Goal: Contribute content

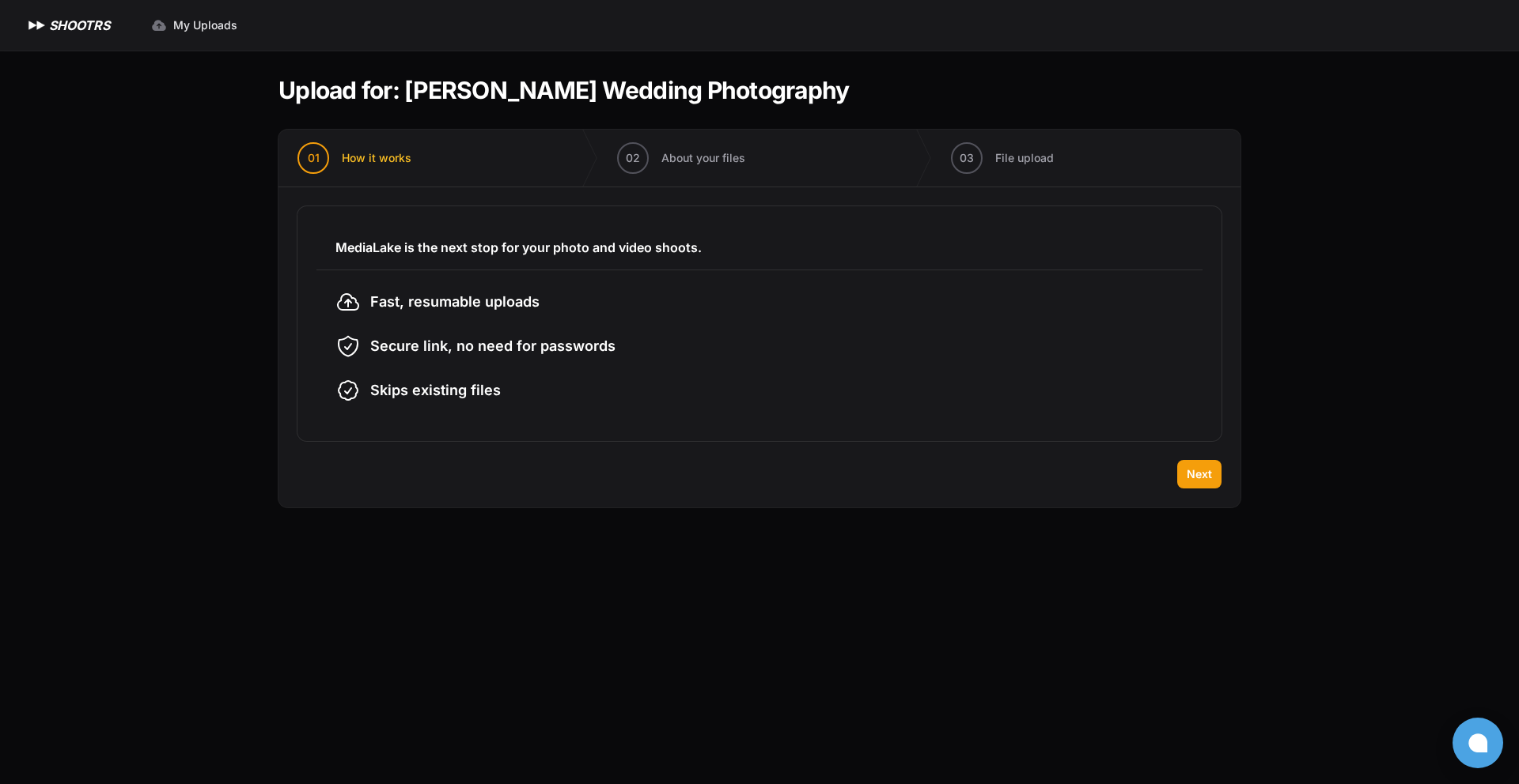
click at [77, 21] on h1 "SHOOTRS" at bounding box center [79, 25] width 61 height 19
click at [1191, 479] on span "Next" at bounding box center [1199, 474] width 25 height 15
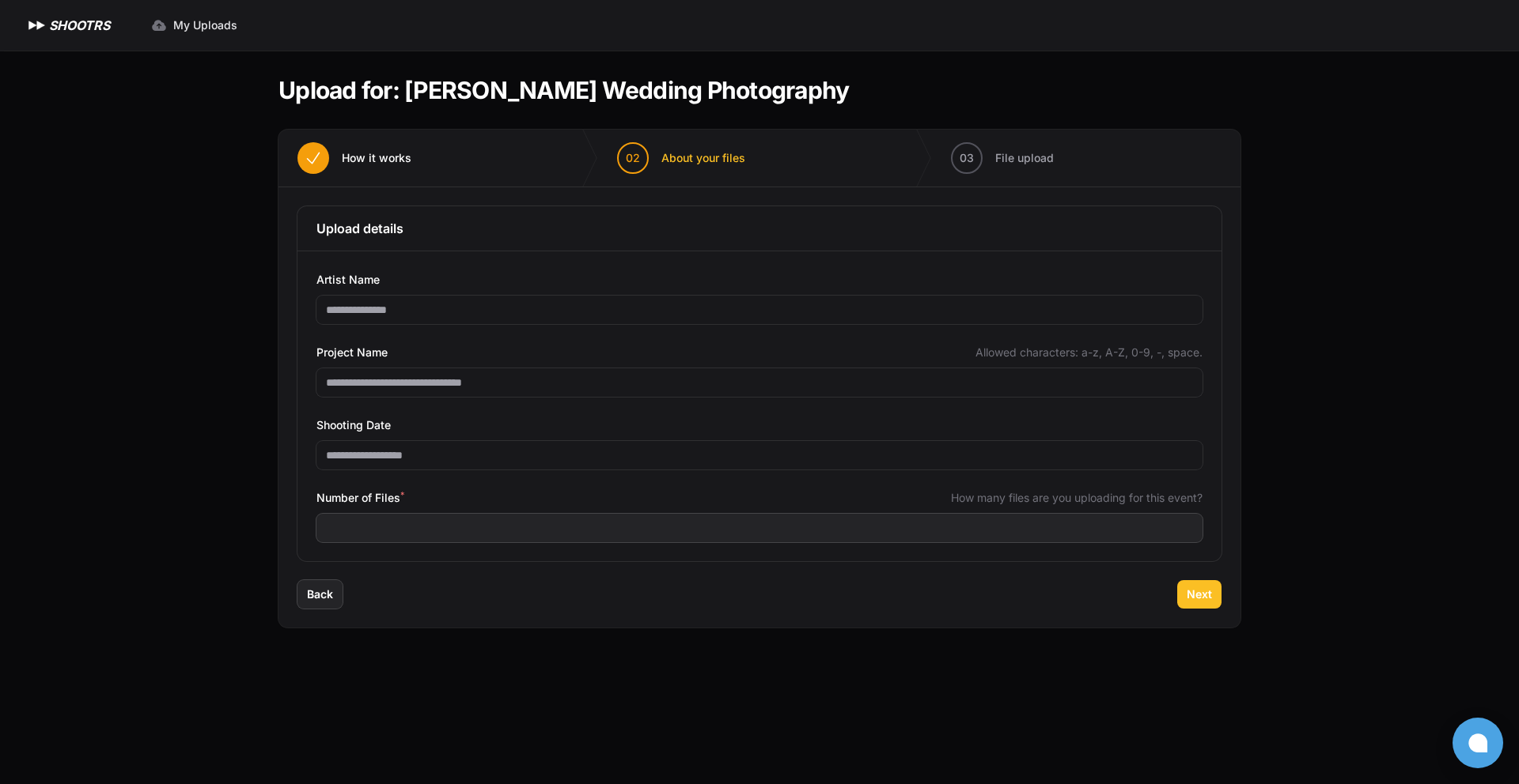
click at [1186, 588] on button "Next" at bounding box center [1200, 594] width 45 height 28
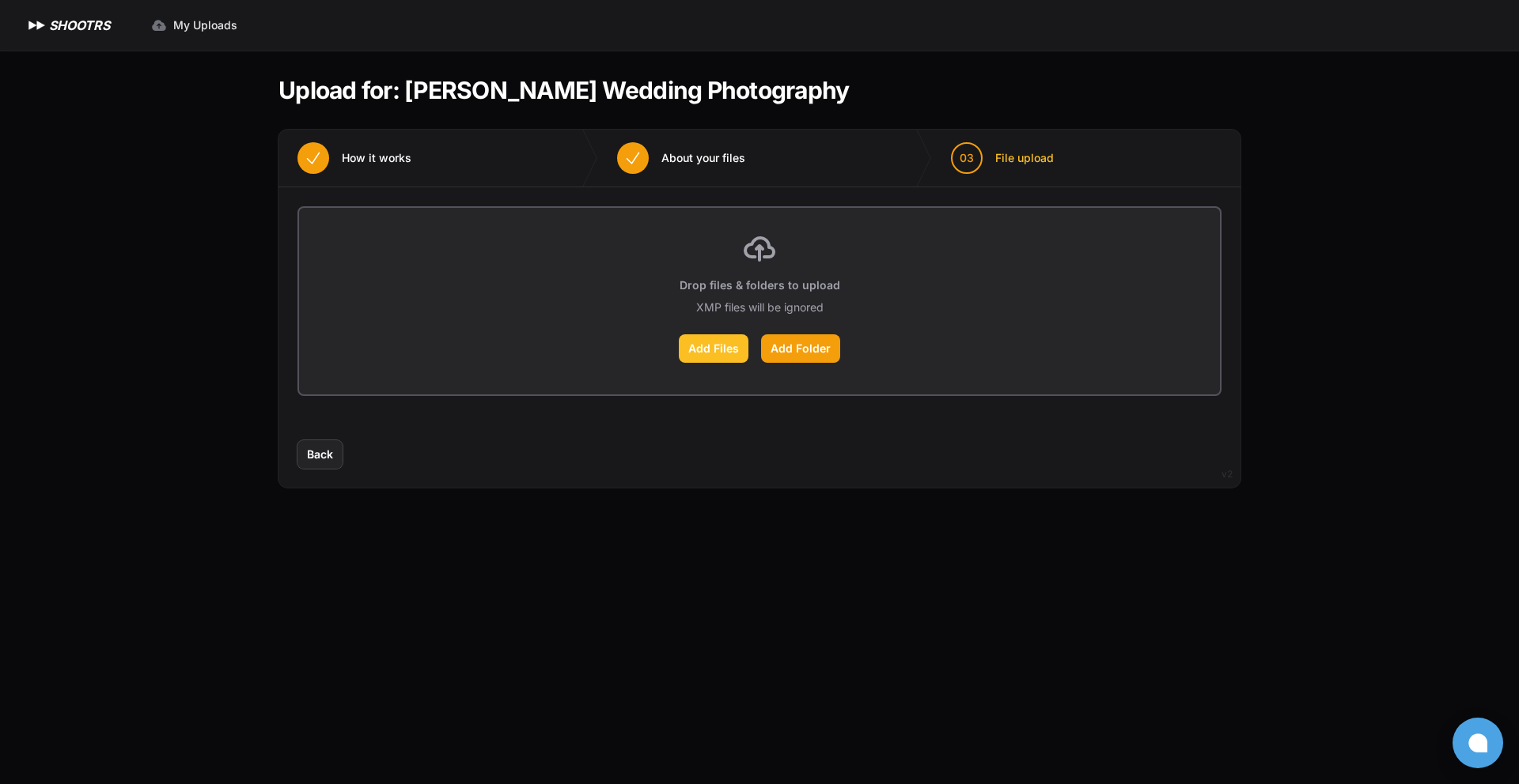
click at [725, 348] on label "Add Files" at bounding box center [713, 348] width 70 height 28
click at [0, 0] on input "Add Files" at bounding box center [0, 0] width 0 height 0
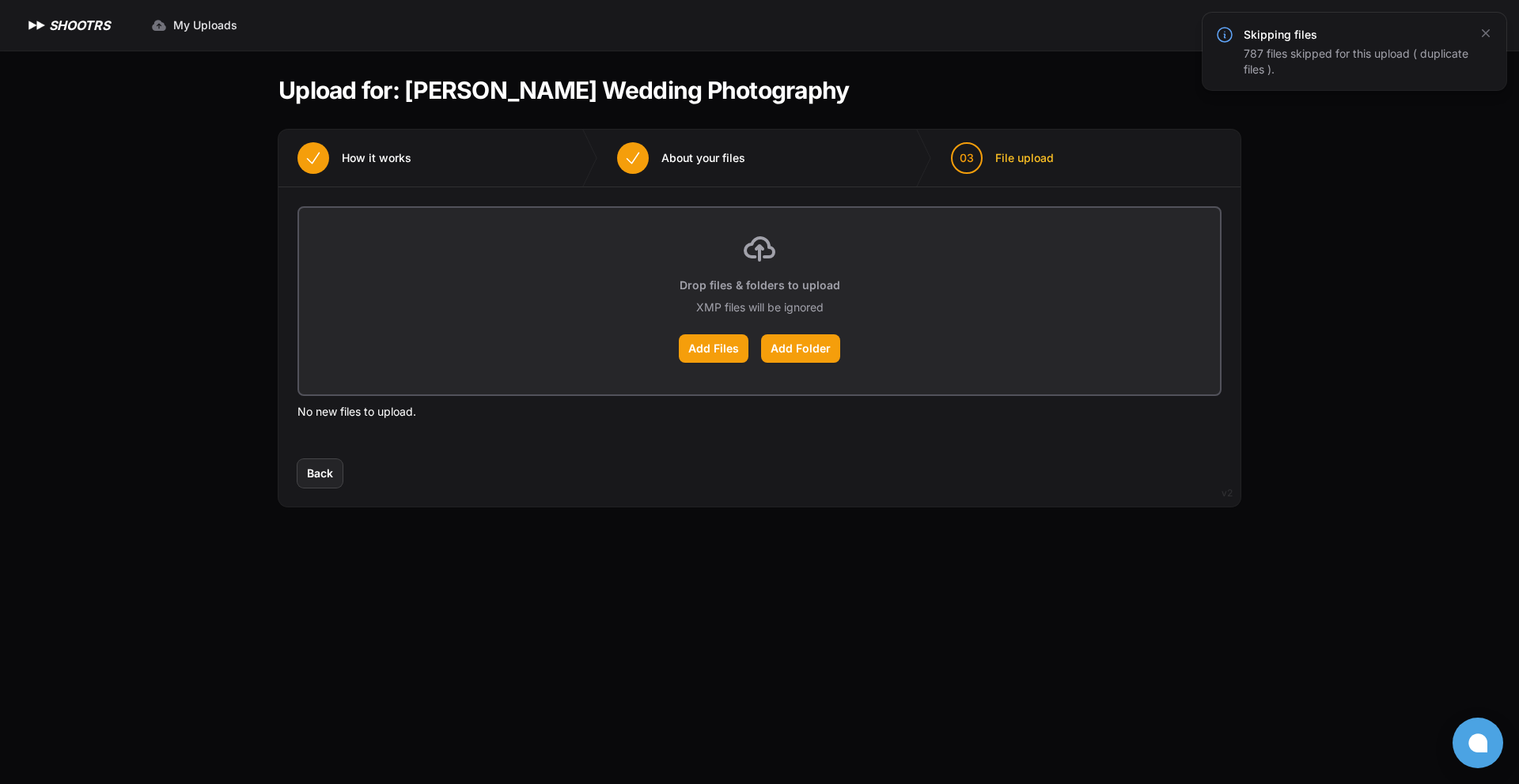
click at [676, 357] on div "Add Files Add Folder" at bounding box center [760, 348] width 883 height 28
click at [695, 353] on label "Add Files" at bounding box center [713, 348] width 70 height 28
click at [0, 0] on input "Add Files" at bounding box center [0, 0] width 0 height 0
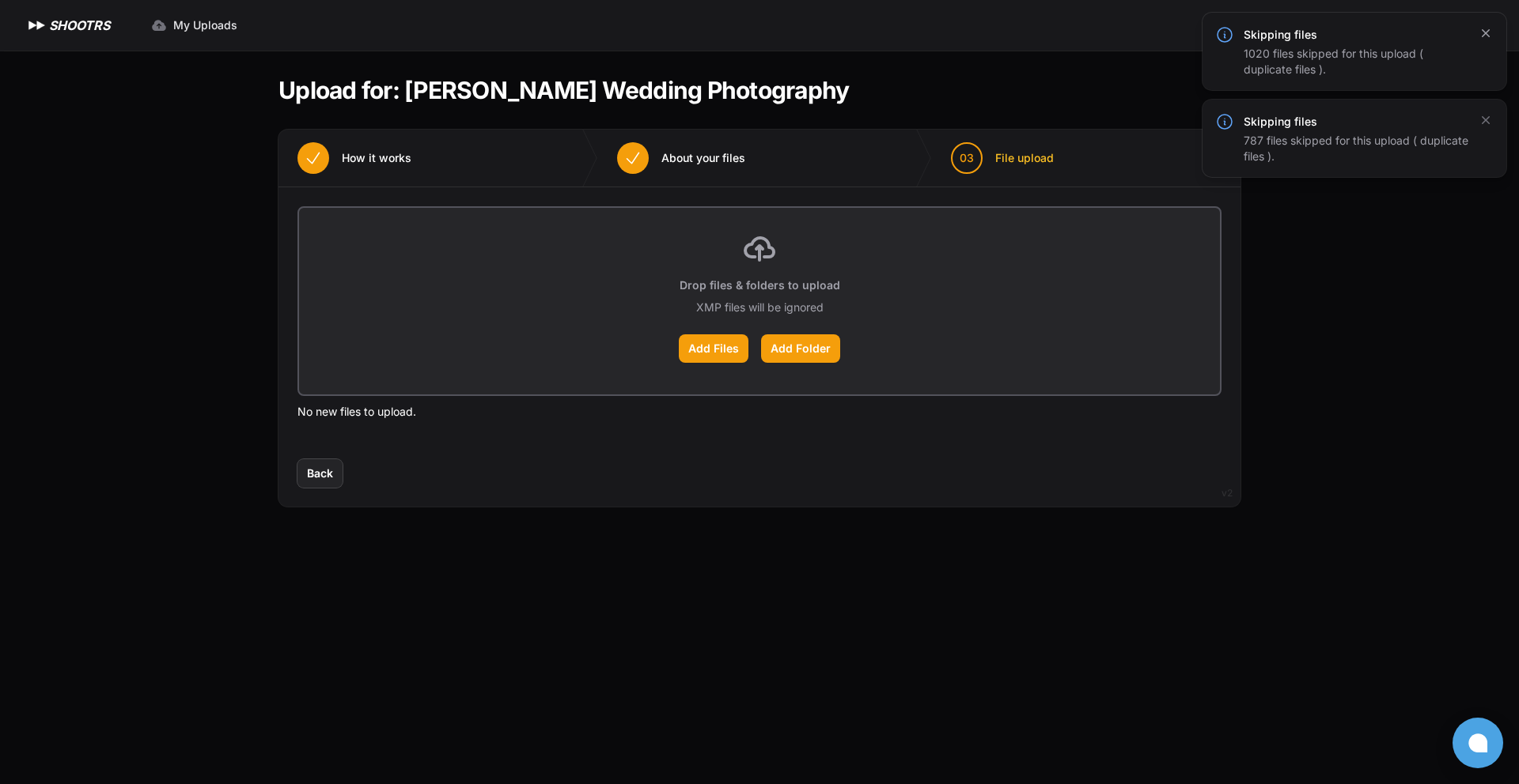
click at [1478, 37] on icon "button" at bounding box center [1486, 33] width 15 height 15
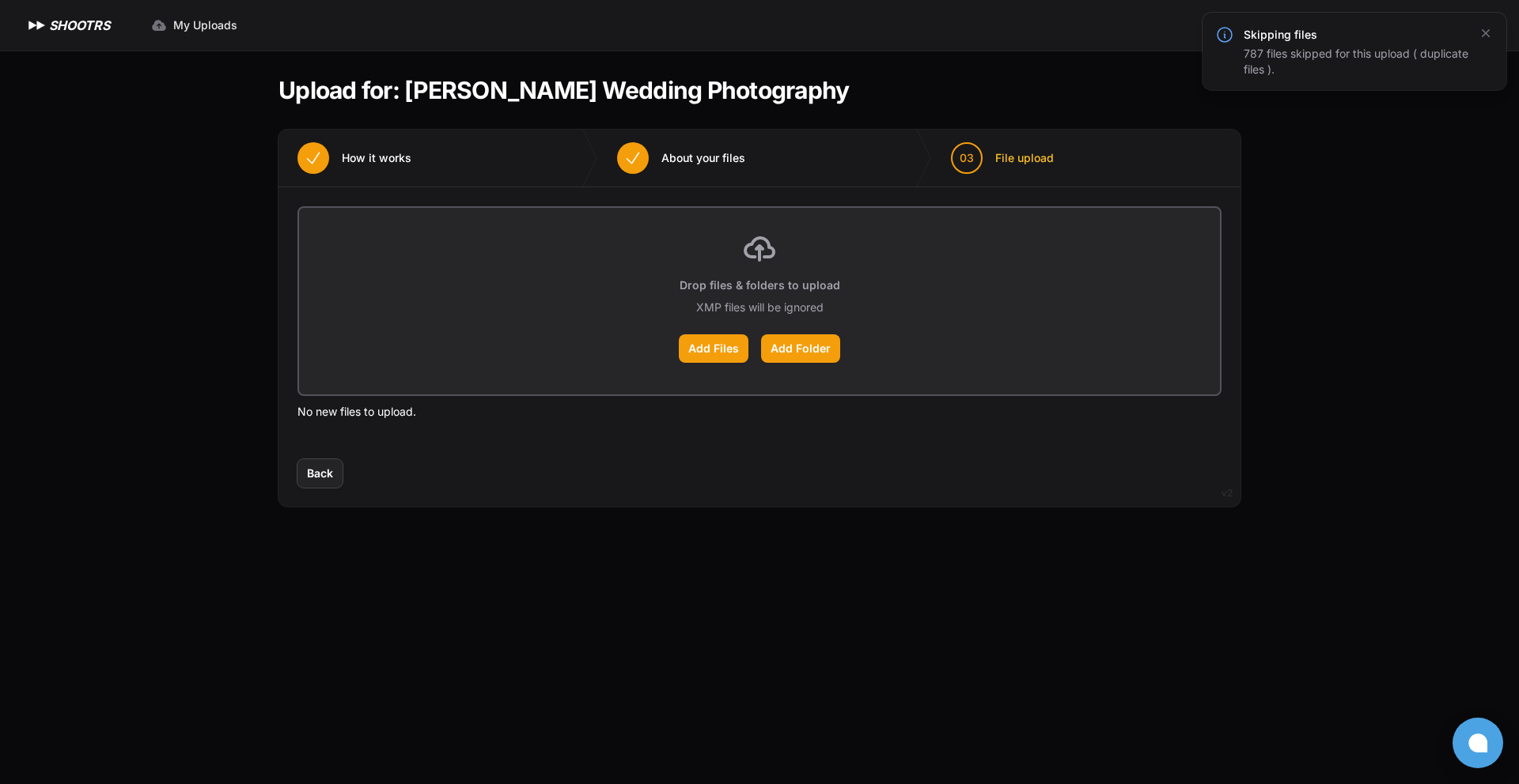
click at [1504, 42] on div "Skipping files 787 files skipped for this upload ( duplicate files )." at bounding box center [1354, 51] width 304 height 77
click at [1494, 33] on button "button" at bounding box center [1485, 33] width 28 height 28
